Goal: Contribute content: Add original content to the website for others to see

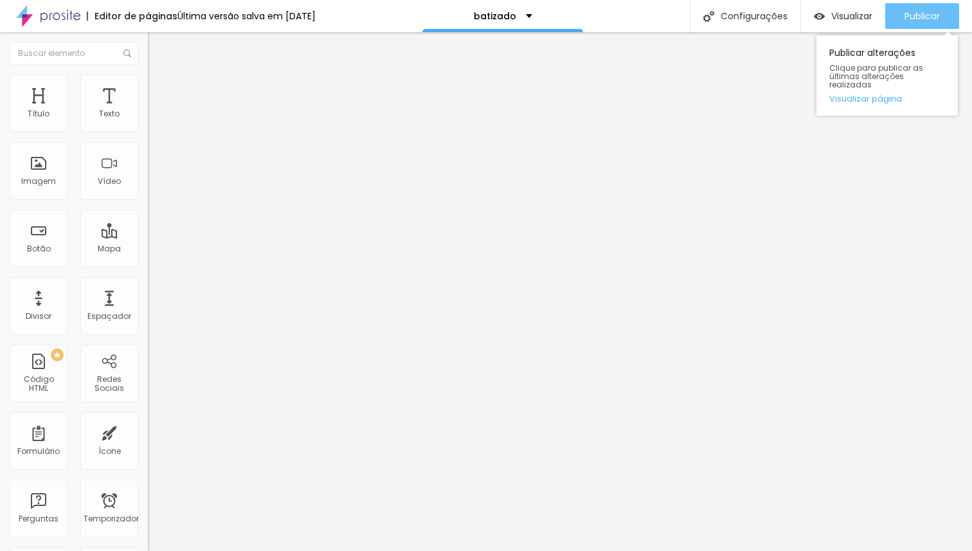
click at [926, 10] on font "Publicar" at bounding box center [922, 16] width 35 height 13
click at [934, 19] on font "Publicar" at bounding box center [922, 16] width 35 height 13
click at [920, 19] on font "Publicar" at bounding box center [922, 16] width 35 height 13
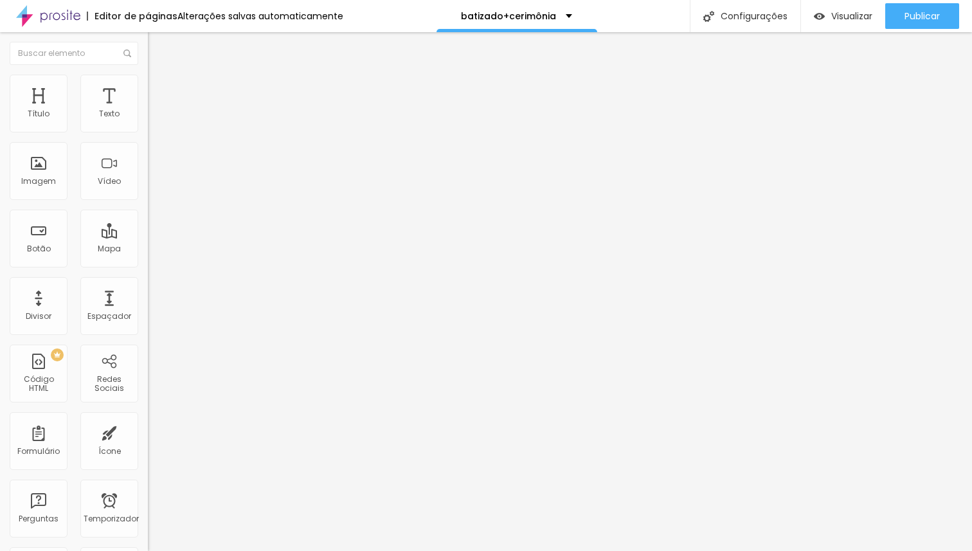
click at [148, 84] on li "Avançado" at bounding box center [222, 81] width 148 height 13
click at [148, 73] on img at bounding box center [154, 68] width 12 height 12
click at [148, 49] on button "Editar nulo" at bounding box center [222, 47] width 148 height 30
click at [158, 43] on img "button" at bounding box center [163, 47] width 10 height 10
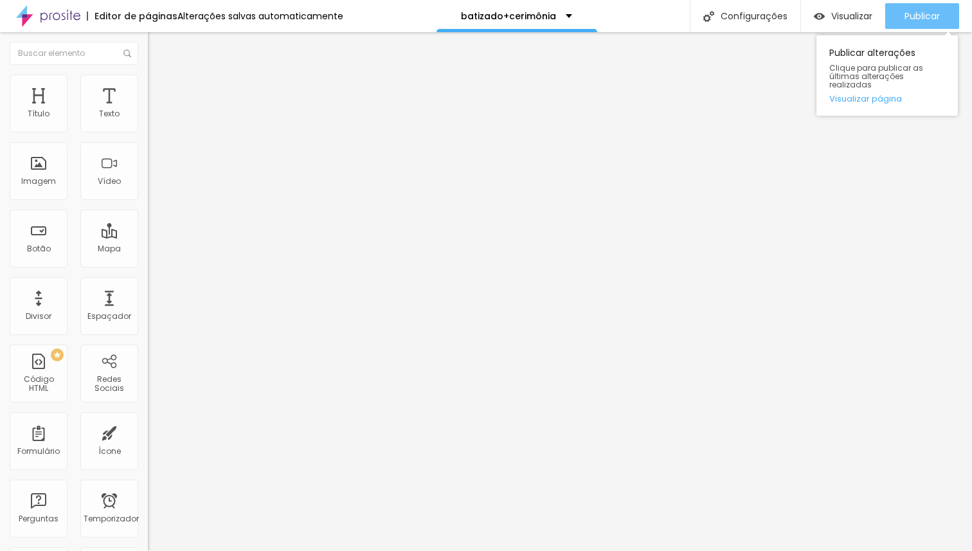
click at [909, 15] on font "Publicar" at bounding box center [922, 16] width 35 height 13
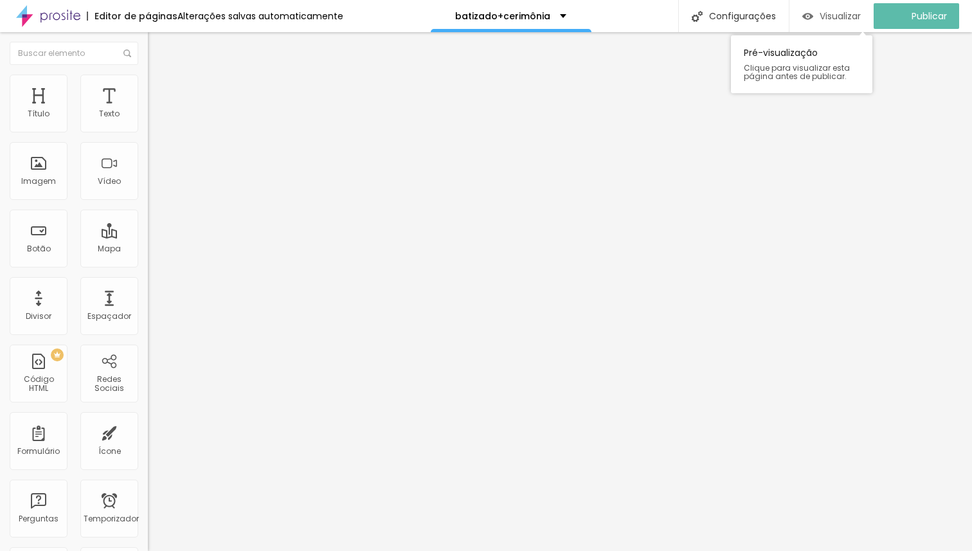
click at [837, 15] on font "Visualizar" at bounding box center [840, 16] width 41 height 13
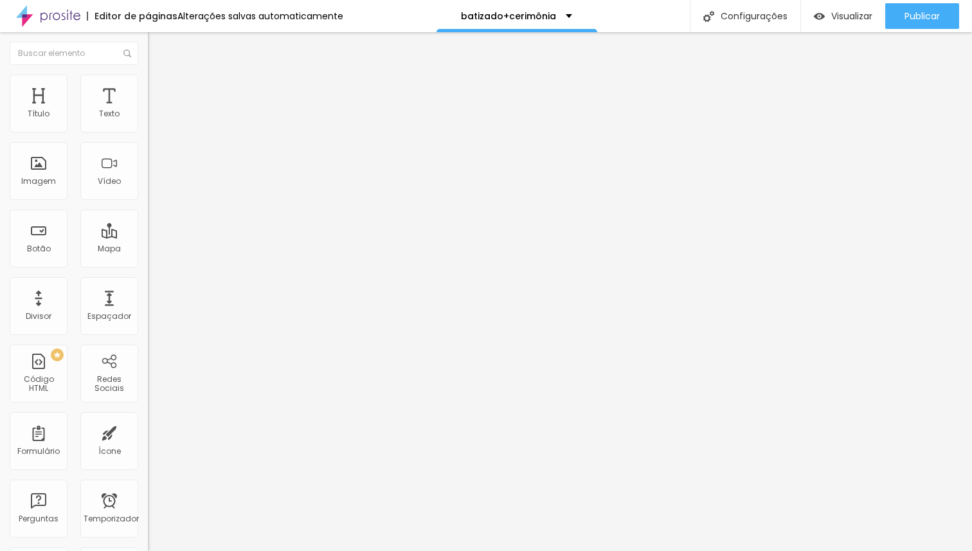
click at [148, 80] on img at bounding box center [154, 81] width 12 height 12
click at [148, 75] on li "Estilo" at bounding box center [222, 68] width 148 height 13
click at [109, 109] on font "Texto" at bounding box center [109, 113] width 21 height 11
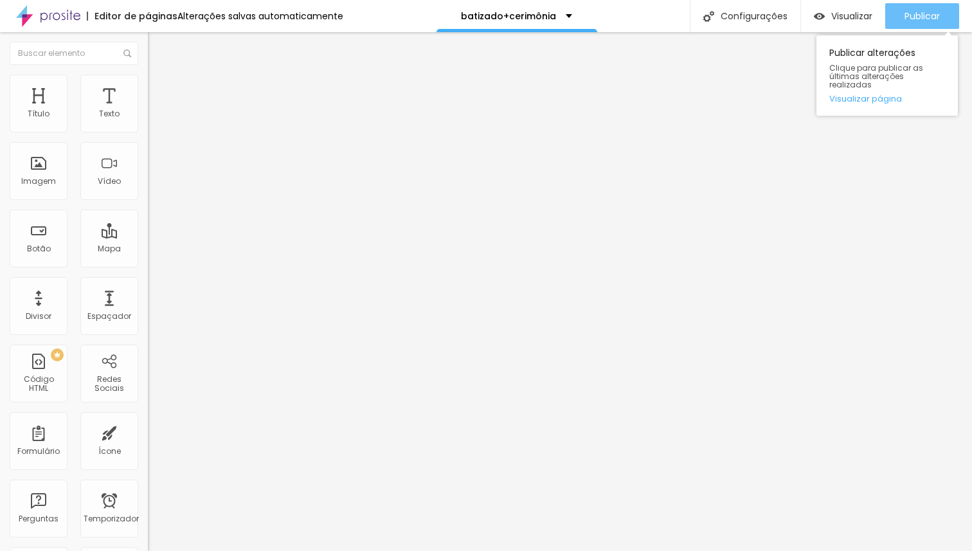
click at [906, 12] on font "Publicar" at bounding box center [922, 16] width 35 height 13
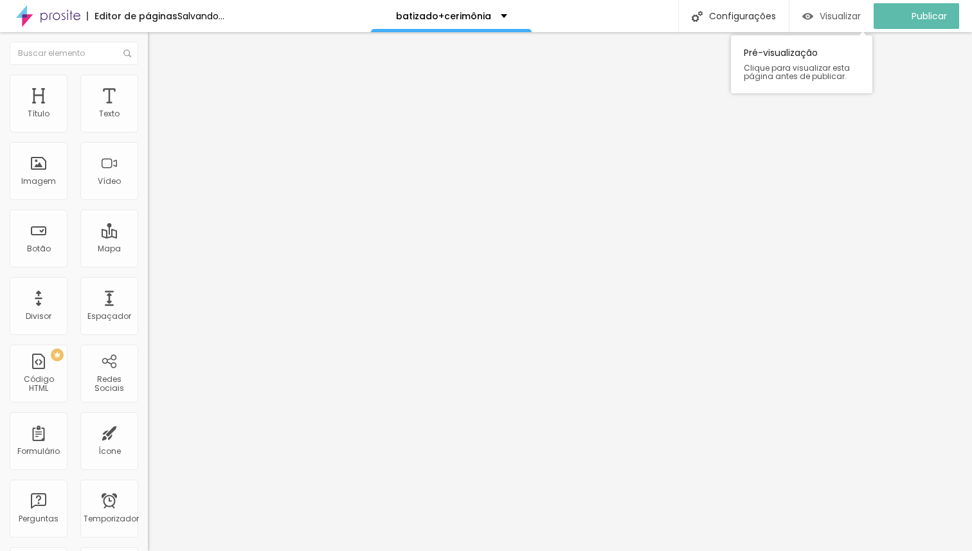
click at [835, 19] on font "Visualizar" at bounding box center [840, 16] width 41 height 13
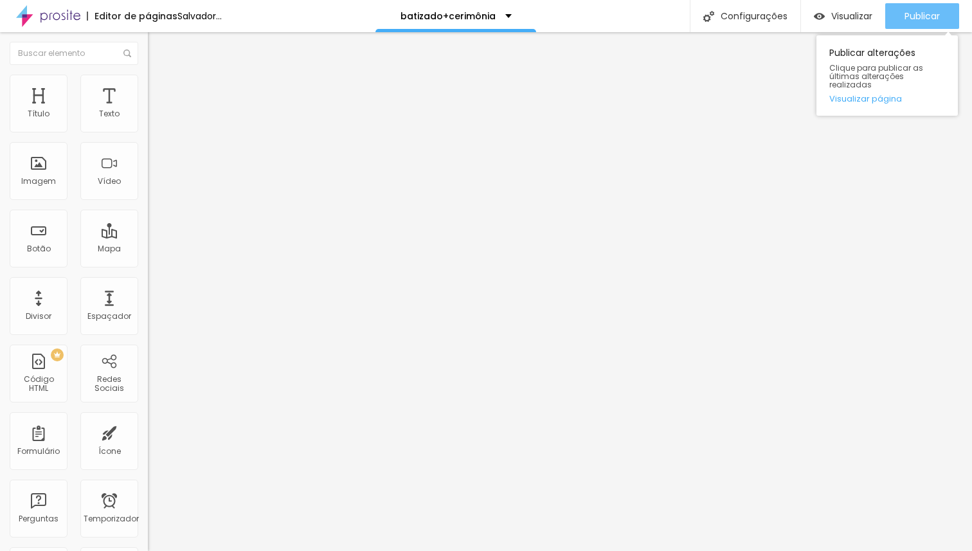
click at [909, 21] on font "Publicar" at bounding box center [922, 16] width 35 height 13
click at [909, 22] on div "Publicar" at bounding box center [922, 16] width 35 height 26
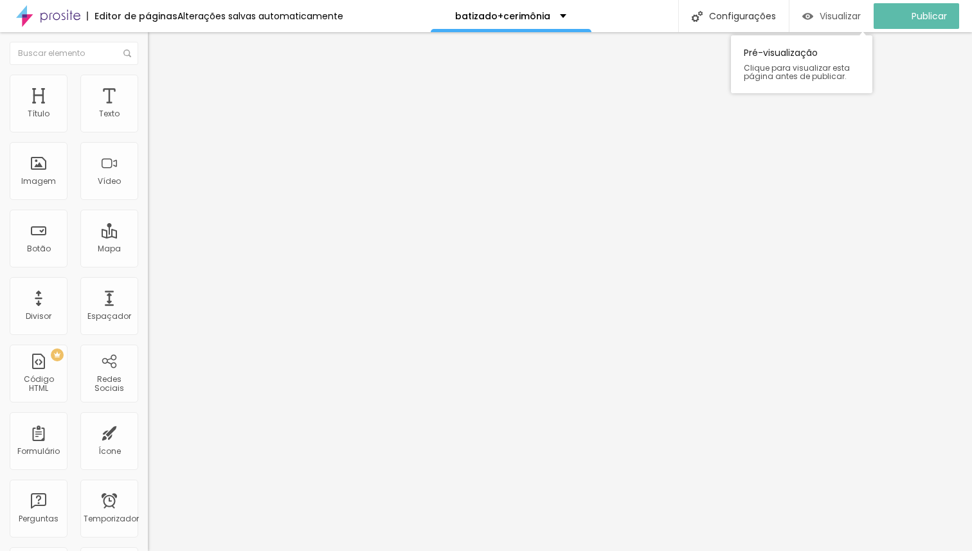
click at [861, 19] on font "Visualizar" at bounding box center [840, 16] width 41 height 13
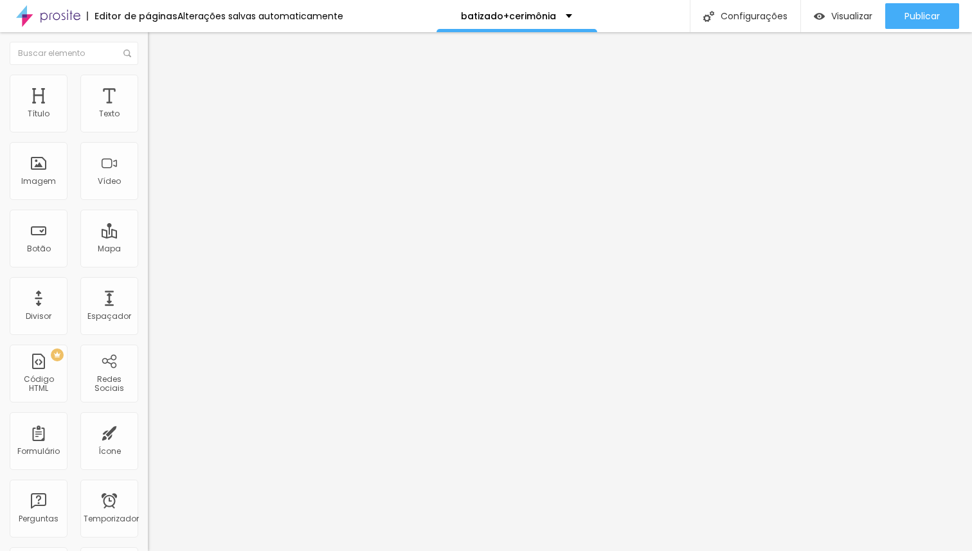
type input "32"
type input "33"
type input "34"
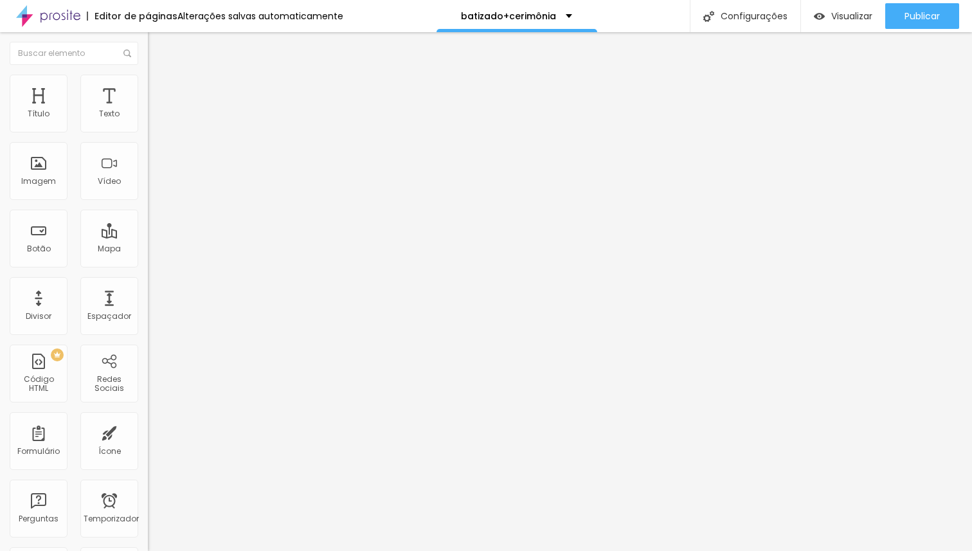
type input "34"
type input "35"
type input "36"
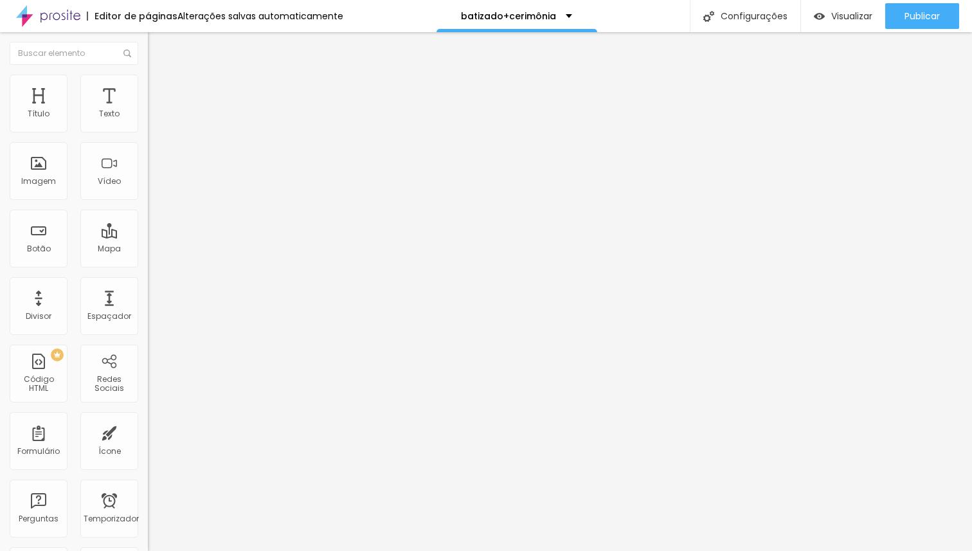
type input "35"
click at [148, 304] on input "range" at bounding box center [189, 309] width 83 height 10
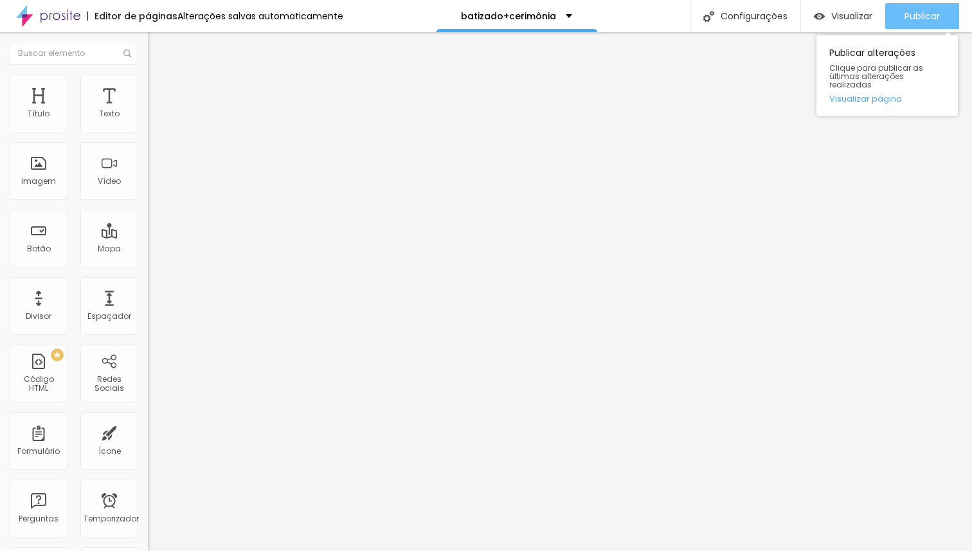
click at [898, 11] on button "Publicar" at bounding box center [923, 16] width 74 height 26
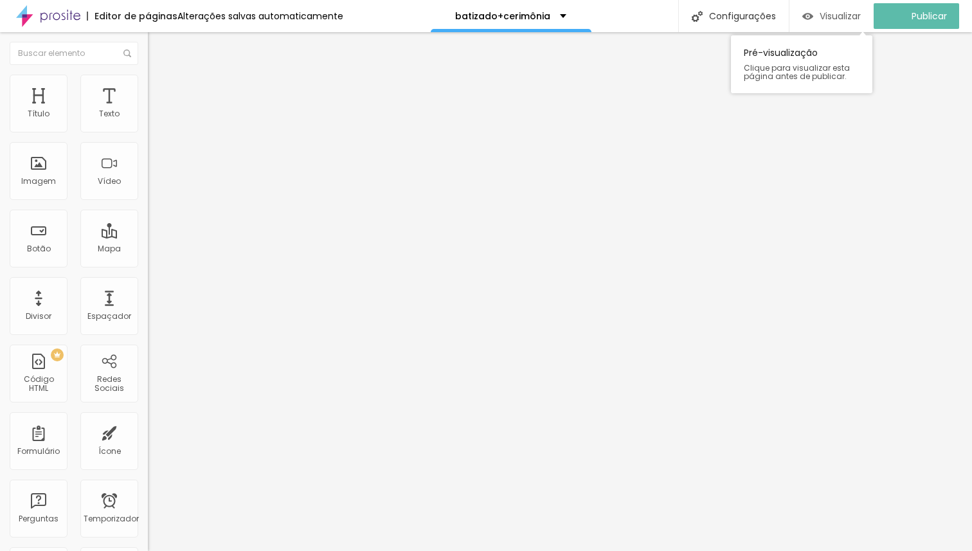
click at [855, 14] on font "Visualizar" at bounding box center [840, 16] width 41 height 13
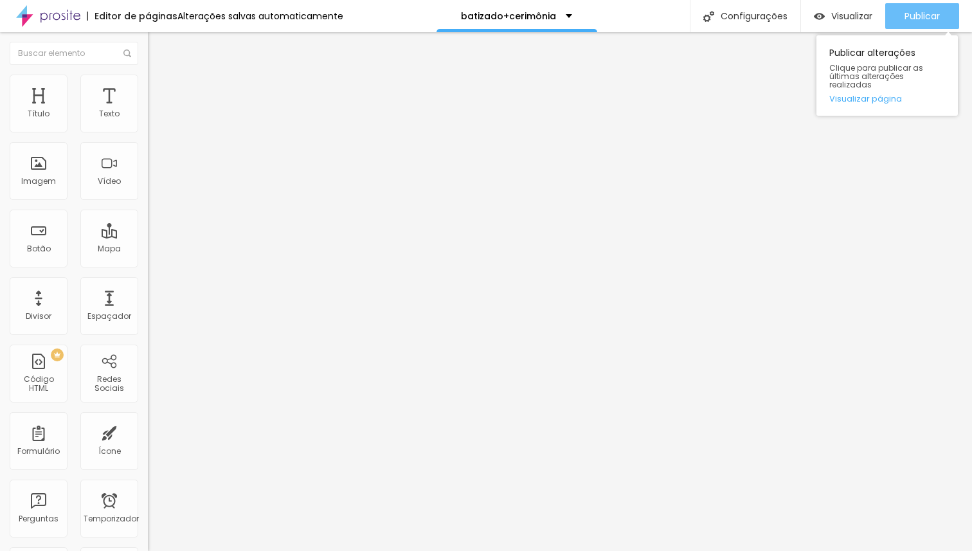
click at [907, 19] on font "Publicar" at bounding box center [922, 16] width 35 height 13
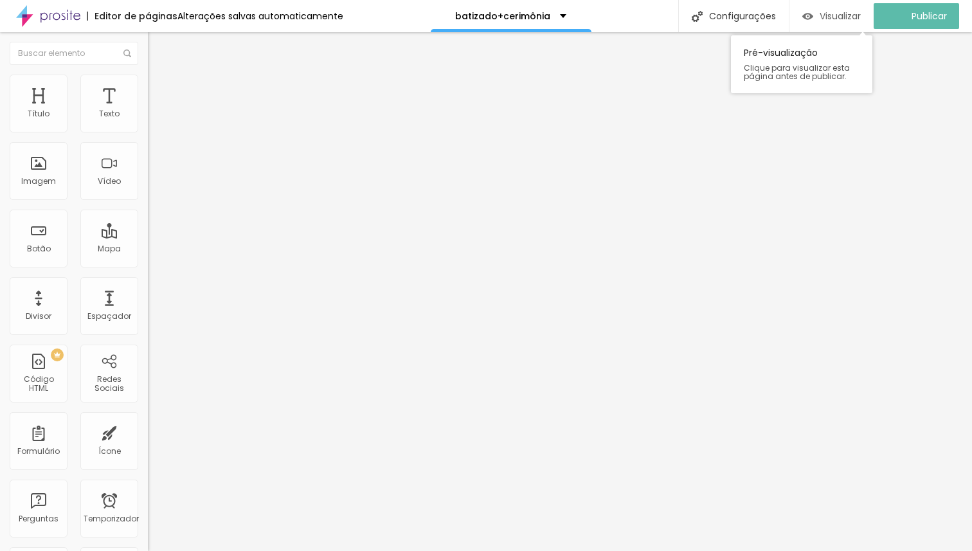
click at [831, 12] on font "Visualizar" at bounding box center [840, 16] width 41 height 13
